Goal: Task Accomplishment & Management: Complete application form

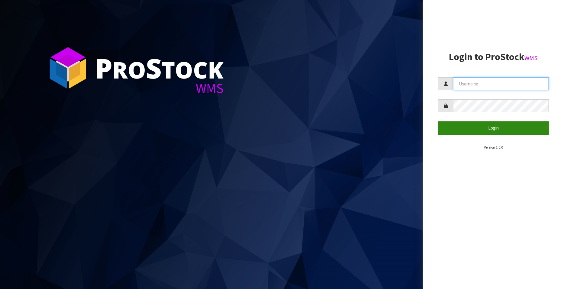
type input "FLOWAPAC"
click at [492, 127] on button "Login" at bounding box center [493, 127] width 111 height 13
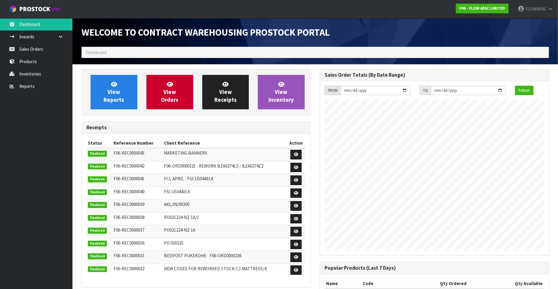
scroll to position [246, 238]
click at [45, 48] on link "Sales Orders" at bounding box center [36, 49] width 73 height 12
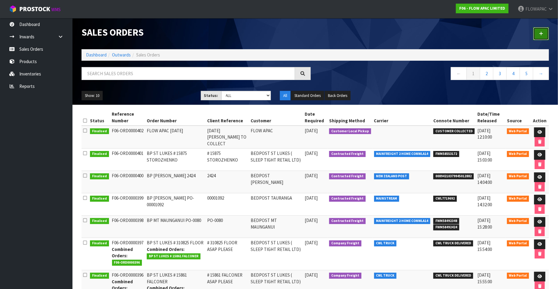
click at [541, 33] on icon at bounding box center [541, 33] width 4 height 5
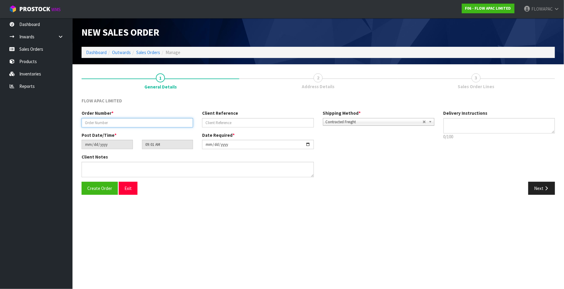
click at [118, 120] on input "text" at bounding box center [137, 122] width 111 height 9
paste input "# 15906 [PERSON_NAME]"
type input "BP ST LUKES # 15906 [PERSON_NAME]"
click at [224, 121] on input "text" at bounding box center [257, 122] width 111 height 9
paste input "# 15906 [PERSON_NAME]"
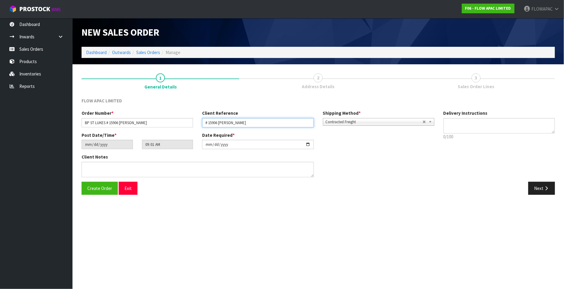
type input "# 15906 [PERSON_NAME]"
click at [218, 146] on input "[DATE]" at bounding box center [257, 144] width 111 height 9
click at [308, 144] on input "[DATE]" at bounding box center [257, 144] width 111 height 9
type input "[DATE]"
click at [457, 126] on textarea at bounding box center [499, 125] width 111 height 15
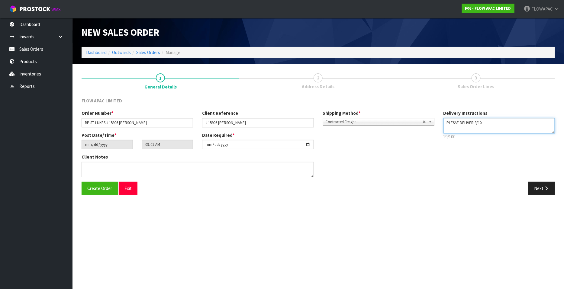
click at [456, 123] on textarea at bounding box center [499, 125] width 111 height 15
type textarea "PLEASE DELIVER 3/10"
click at [278, 124] on input "# 15906 [PERSON_NAME]" at bounding box center [257, 122] width 111 height 9
type input "# 15906 [PERSON_NAME] DELIVER 3/10"
click at [94, 189] on span "Create Order" at bounding box center [99, 189] width 25 height 6
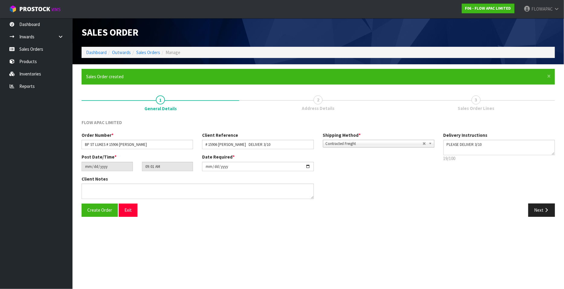
type input "11:01:00.000"
click at [543, 211] on button "Next" at bounding box center [541, 210] width 27 height 13
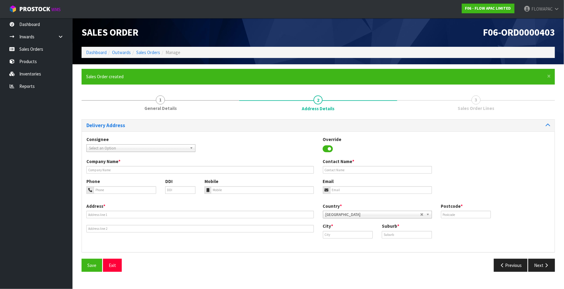
click at [109, 146] on span "Select an Option" at bounding box center [138, 148] width 98 height 7
type input "bedpost st"
click at [151, 166] on li "SLETIGRET - BEDPOST ST LUKES ( SLEEP TIGHT RETAIL LTD)" at bounding box center [141, 166] width 106 height 8
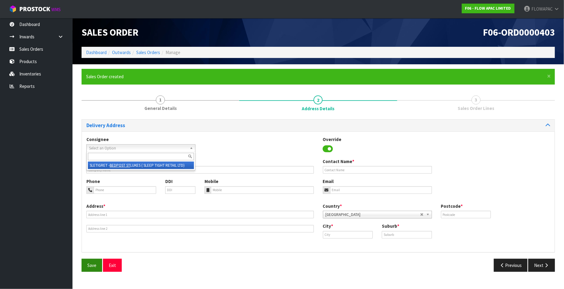
type input "BEDPOST ST LUKES ( SLEEP TIGHT RETAIL LTD)"
type input "[PERSON_NAME]"
type input "[EMAIL_ADDRESS][DOMAIN_NAME]"
type input "SHOP [STREET_ADDRESS][PERSON_NAME]"
type input "1025"
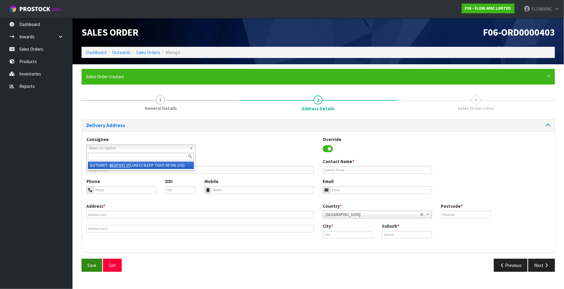
type input "[GEOGRAPHIC_DATA]"
type input "ST LUKES"
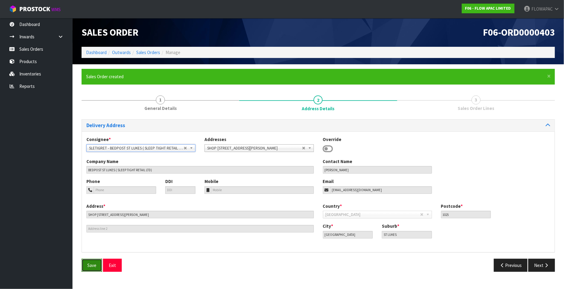
click at [91, 266] on span "Save" at bounding box center [91, 266] width 9 height 6
click at [539, 265] on button "Next" at bounding box center [541, 265] width 27 height 13
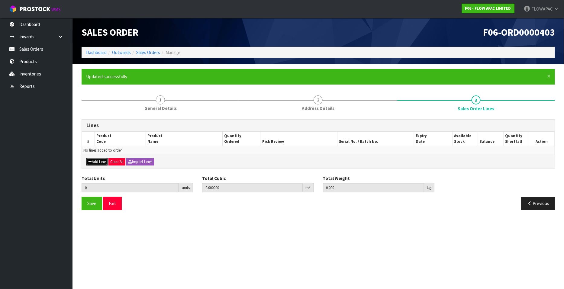
click at [99, 162] on button "Add Line" at bounding box center [96, 161] width 21 height 7
type input "0"
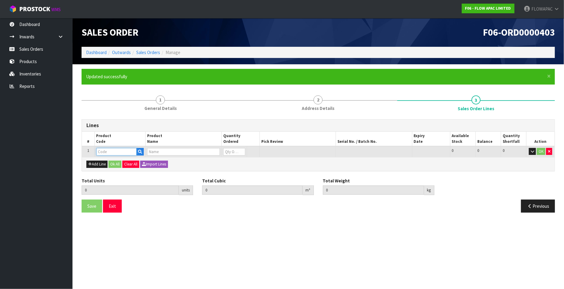
click at [102, 151] on input "text" at bounding box center [116, 152] width 40 height 8
click at [189, 153] on input "text" at bounding box center [183, 152] width 73 height 8
type input "C"
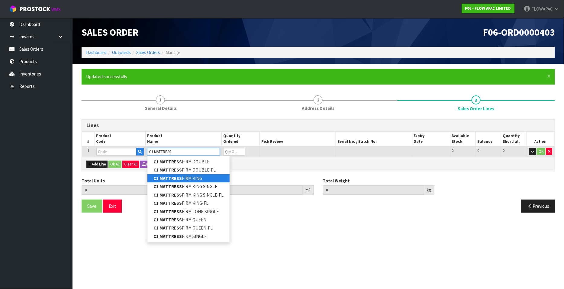
type input "C1 MATTRESS"
click at [196, 179] on link "C1 MATTRESS FIRM KING" at bounding box center [188, 178] width 82 height 8
type input "C1 MATTRESS FIRM KING"
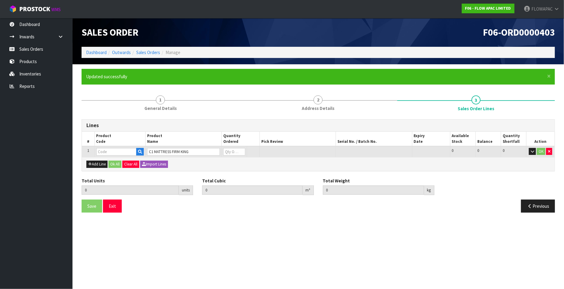
type input "0.000000"
type input "0.000"
type input "BZA0275Z6"
type input "0"
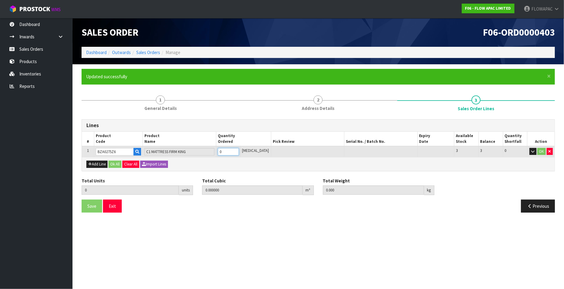
type input "1"
type input "0.238572"
type input "36"
type input "1"
click at [239, 150] on input "1" at bounding box center [228, 152] width 21 height 8
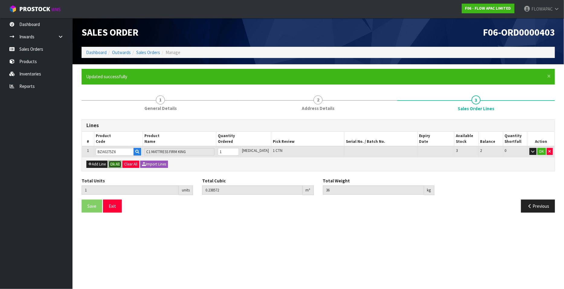
click at [121, 162] on button "Ok All" at bounding box center [114, 164] width 13 height 7
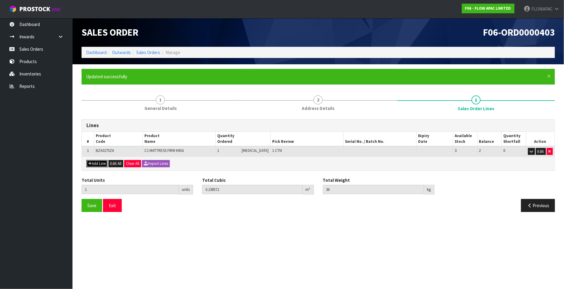
click at [98, 162] on button "Add Line" at bounding box center [96, 163] width 21 height 7
type input "0"
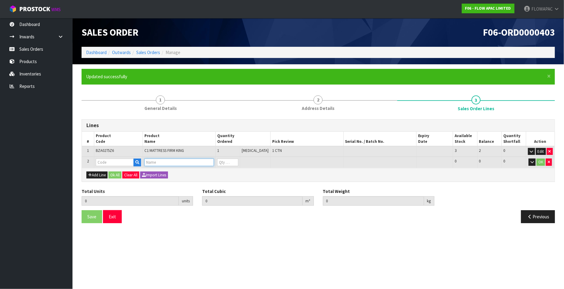
click at [158, 162] on input "text" at bounding box center [179, 163] width 70 height 8
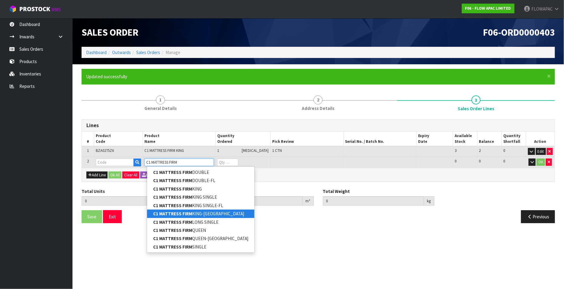
type input "C1 MATTRESS FIRM"
click at [213, 214] on link "C1 MATTRESS FIRM KING-FL" at bounding box center [200, 214] width 107 height 8
type input "C1 MATTRESS FIRM KING-FL"
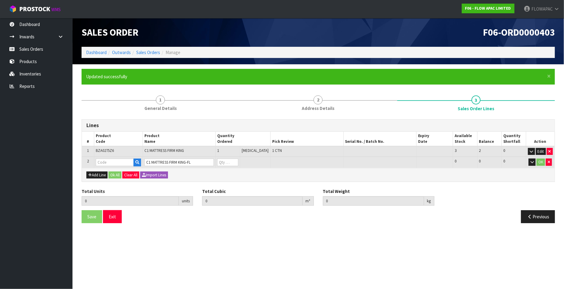
type input "1"
type input "0.238572"
type input "36"
type input "BZA0275Z6-FL"
type input "0"
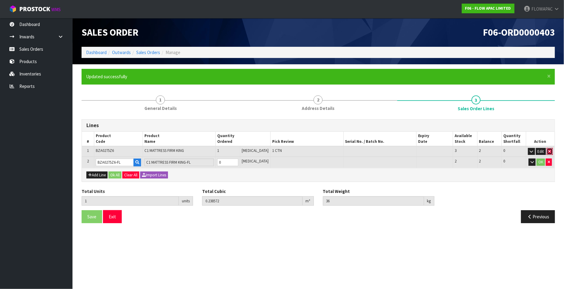
click at [550, 150] on icon "button" at bounding box center [550, 152] width 2 height 4
type input "0"
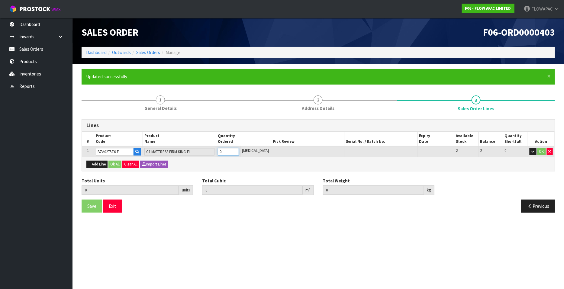
type input "1"
type input "0.915876"
type input "34"
type input "1"
click at [239, 150] on input "1" at bounding box center [228, 152] width 21 height 8
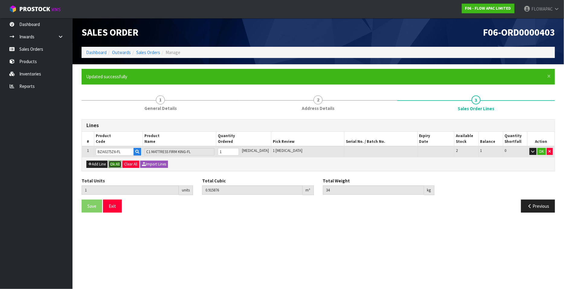
click at [115, 164] on button "Ok All" at bounding box center [114, 164] width 13 height 7
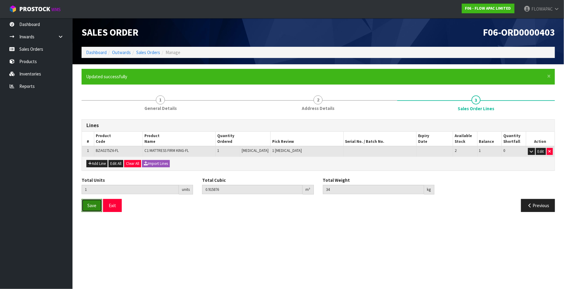
click at [94, 206] on span "Save" at bounding box center [91, 206] width 9 height 6
click at [115, 206] on button "Exit" at bounding box center [112, 205] width 19 height 13
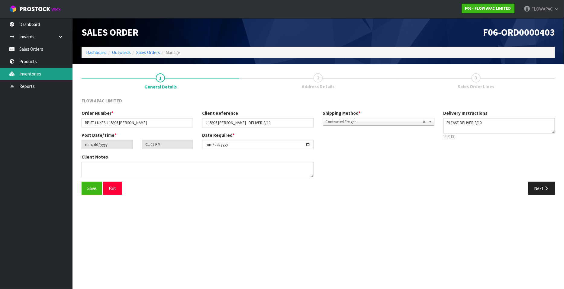
click at [31, 74] on link "Inventories" at bounding box center [36, 74] width 73 height 12
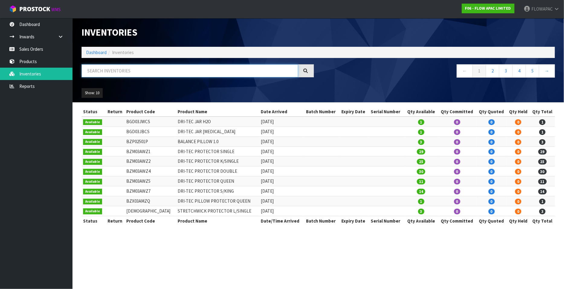
click at [109, 70] on input "text" at bounding box center [190, 70] width 217 height 13
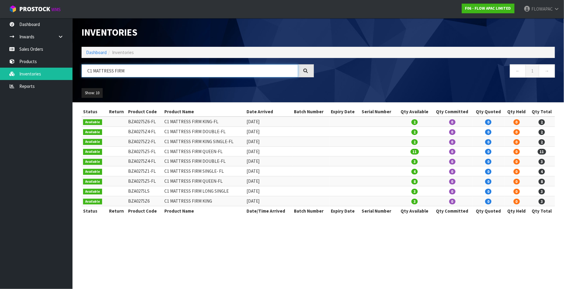
type input "C1 MATTRESS FIRM"
click at [193, 202] on td "C1 MATTRESS FIRM KING" at bounding box center [204, 201] width 82 height 10
click at [99, 202] on span "Available" at bounding box center [92, 202] width 19 height 6
click at [35, 64] on link "Products" at bounding box center [36, 61] width 73 height 12
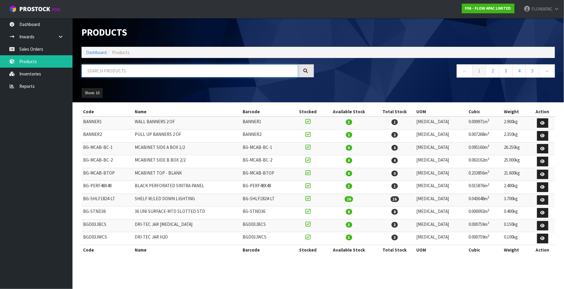
click at [106, 71] on input "text" at bounding box center [190, 70] width 217 height 13
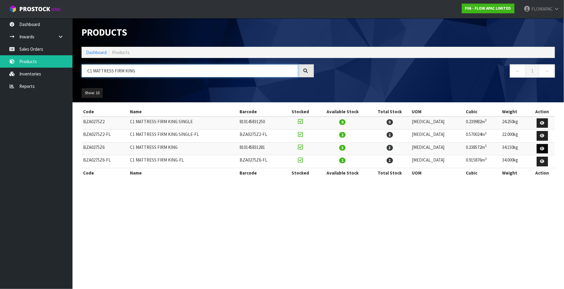
type input "C1 MATTRESS FIRM KING"
click at [542, 148] on icon at bounding box center [542, 149] width 5 height 4
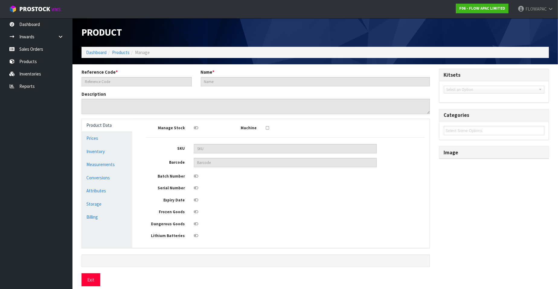
type input "BZA0275Z6"
type input "C1 MATTRESS FIRM KING"
type input "810145831281"
click at [102, 153] on link "Inventory" at bounding box center [107, 151] width 50 height 12
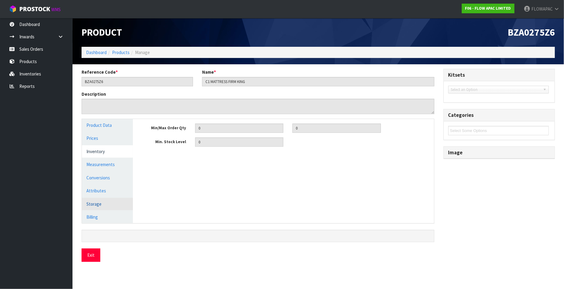
click at [98, 204] on link "Storage" at bounding box center [107, 204] width 51 height 12
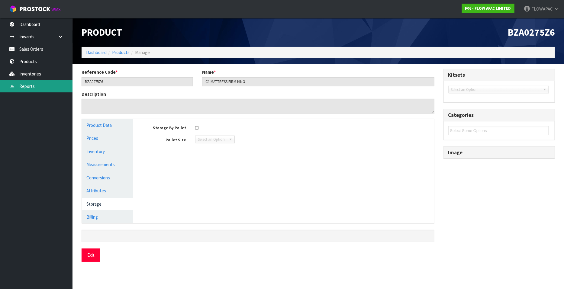
click at [20, 87] on link "Reports" at bounding box center [36, 86] width 73 height 12
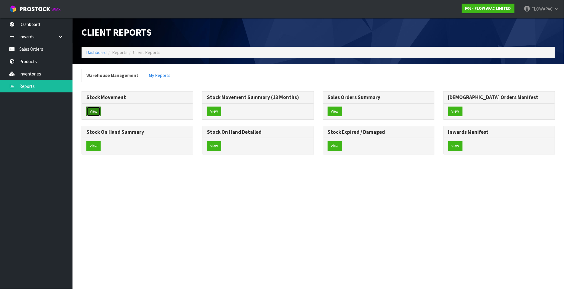
click at [92, 111] on button "View" at bounding box center [93, 112] width 14 height 10
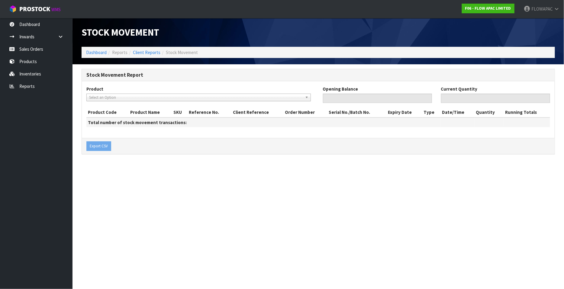
click at [108, 98] on span "Select an Option" at bounding box center [196, 97] width 214 height 7
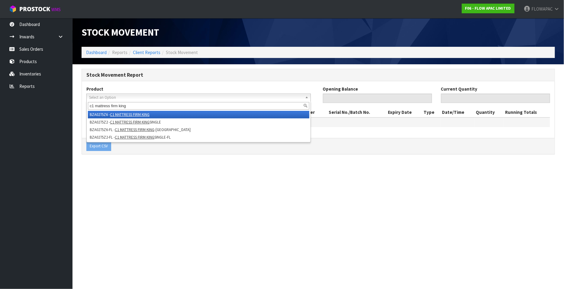
type input "c1 mattress firm king"
click at [135, 113] on em "C1 MATTRESS FIRM KING" at bounding box center [130, 114] width 40 height 5
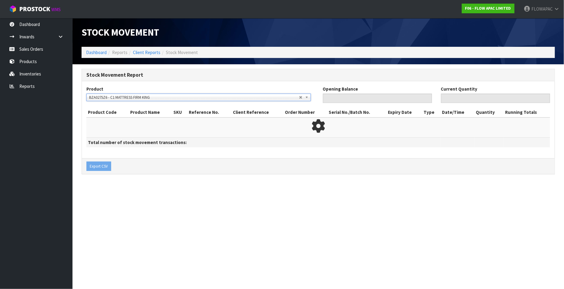
type input "0"
type input "3"
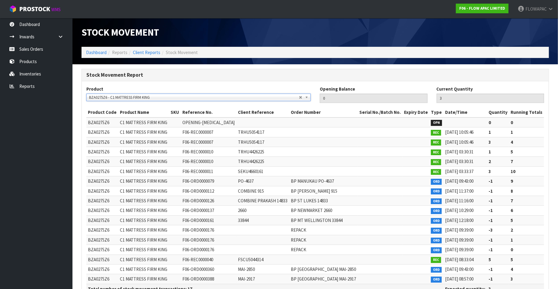
scroll to position [41, 0]
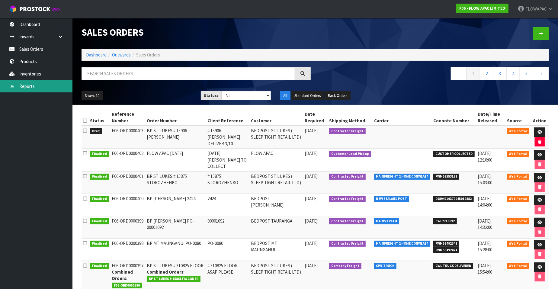
click at [24, 87] on link "Reports" at bounding box center [36, 86] width 73 height 12
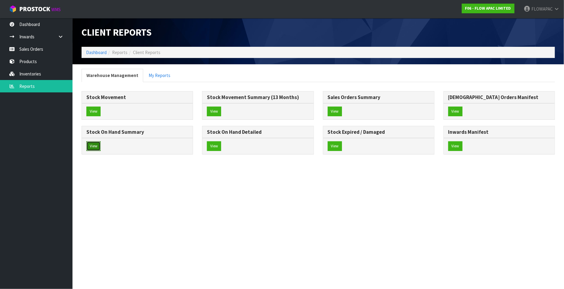
click at [95, 144] on button "View" at bounding box center [93, 146] width 14 height 10
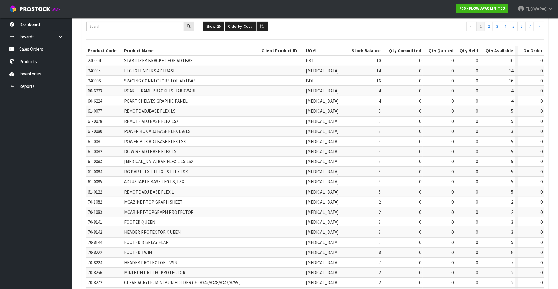
scroll to position [127, 0]
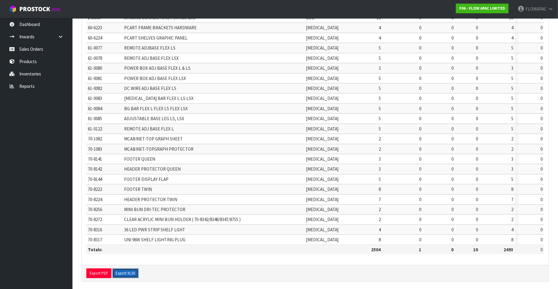
click at [125, 270] on button "Export XLSX" at bounding box center [125, 274] width 26 height 10
click at [29, 62] on link "Products" at bounding box center [36, 61] width 73 height 12
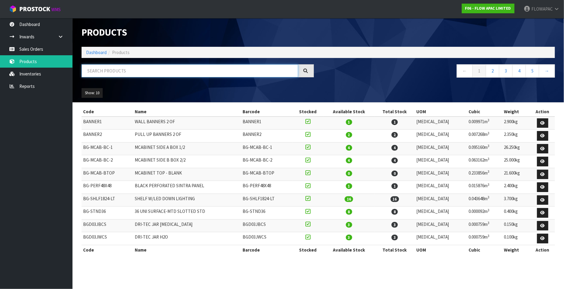
click at [119, 72] on input "text" at bounding box center [190, 70] width 217 height 13
paste input "BZA0274Z2"
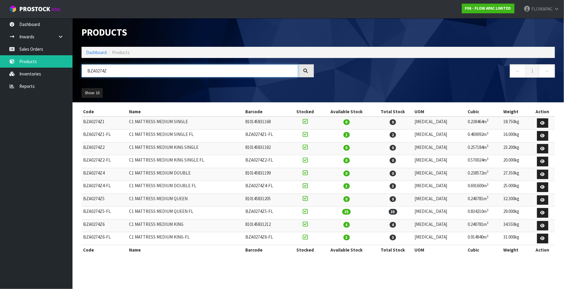
type input "BZA0274Z"
